Goal: Task Accomplishment & Management: Use online tool/utility

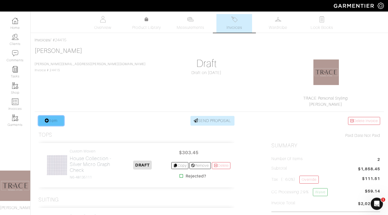
click at [57, 120] on link "Item" at bounding box center [50, 121] width 25 height 10
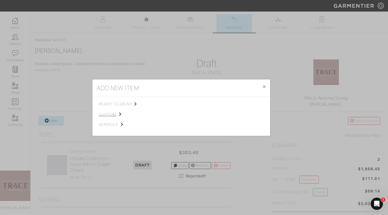
click at [110, 114] on span "custom" at bounding box center [124, 114] width 51 height 6
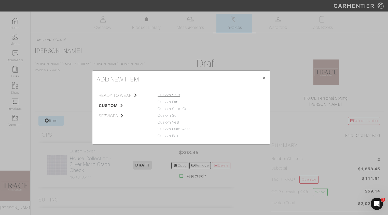
click at [169, 94] on link "Custom Shirt" at bounding box center [169, 95] width 22 height 4
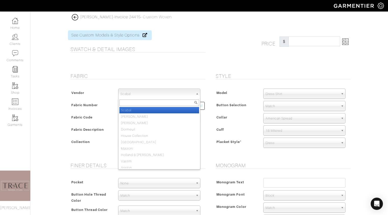
click at [177, 92] on span "Scabal" at bounding box center [157, 94] width 73 height 10
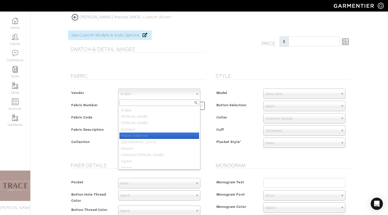
click at [153, 136] on li "House Collection" at bounding box center [159, 135] width 80 height 6
select select "75"
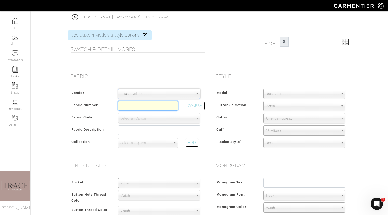
click at [153, 108] on input "text" at bounding box center [148, 106] width 60 height 10
type input "S26-51171326"
click at [202, 104] on button "CONFIRM" at bounding box center [195, 106] width 19 height 8
select select "1274"
type input "[PERSON_NAME]"
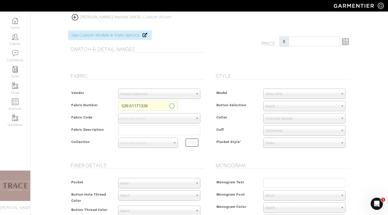
select select
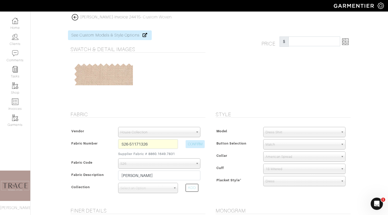
type input "703.45"
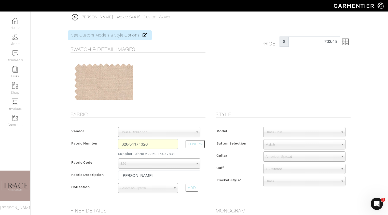
click at [345, 39] on img at bounding box center [345, 41] width 6 height 6
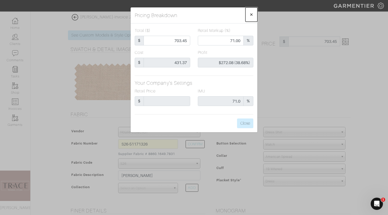
click at [252, 15] on span "×" at bounding box center [252, 14] width 4 height 7
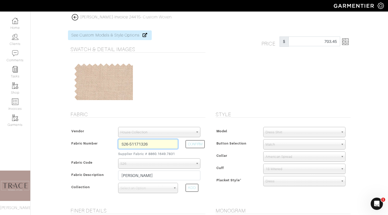
drag, startPoint x: 151, startPoint y: 144, endPoint x: 107, endPoint y: 138, distance: 44.8
click at [107, 138] on div "Vendor Scabal [PERSON_NAME] [PERSON_NAME] Dormeuil House Collection [GEOGRAPHIC…" at bounding box center [137, 161] width 138 height 79
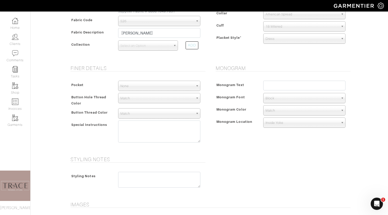
scroll to position [233, 0]
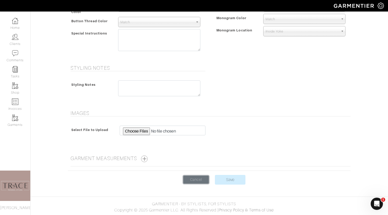
click at [203, 182] on link "Cancel" at bounding box center [195, 179] width 25 height 8
